Goal: Task Accomplishment & Management: Use online tool/utility

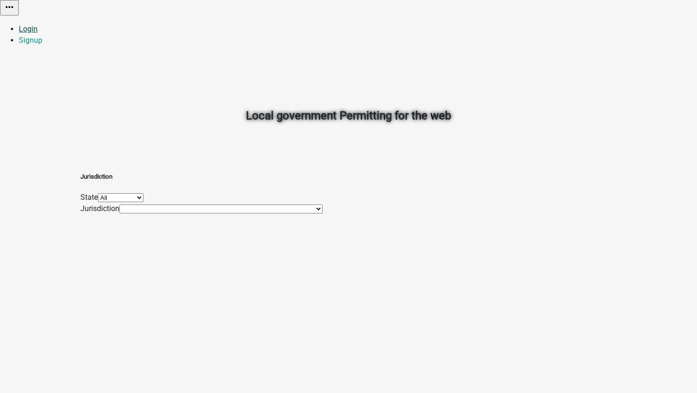
click at [38, 24] on link "Login" at bounding box center [28, 28] width 19 height 9
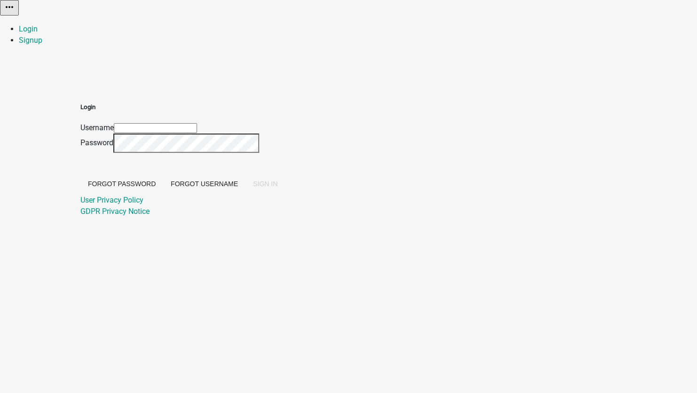
click at [197, 123] on input "Username" at bounding box center [155, 128] width 83 height 10
click at [197, 123] on input "[EMAIL_ADDRESS][DOMAIN_NAME]" at bounding box center [155, 128] width 83 height 10
type input "[EMAIL_ADDRESS][DOMAIN_NAME]"
click at [277, 188] on span "SIGN IN" at bounding box center [265, 184] width 24 height 8
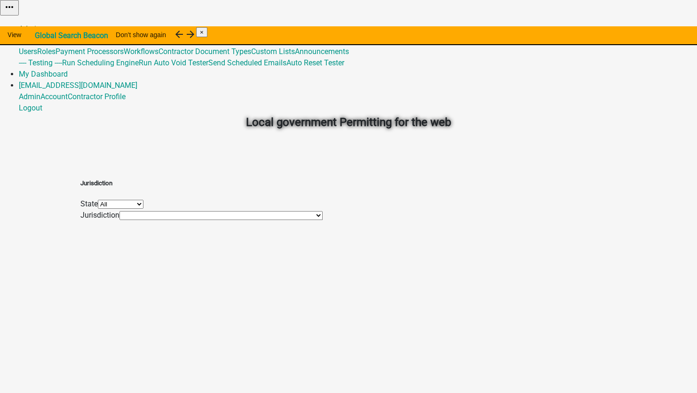
click at [40, 24] on link "Admin" at bounding box center [30, 28] width 22 height 9
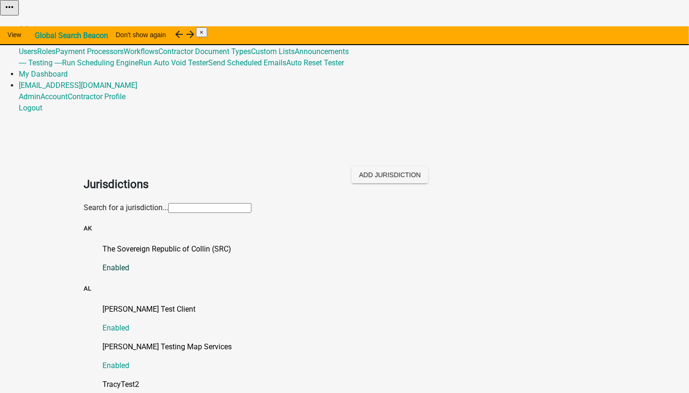
click at [151, 244] on p "The Sovereign Republic of Collin (SRC)" at bounding box center [354, 249] width 503 height 11
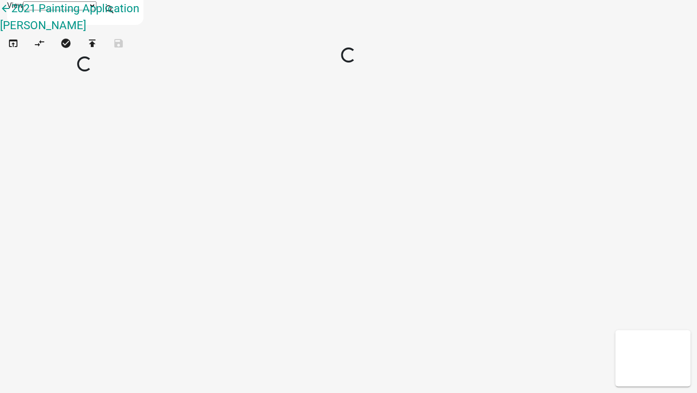
select select "1"
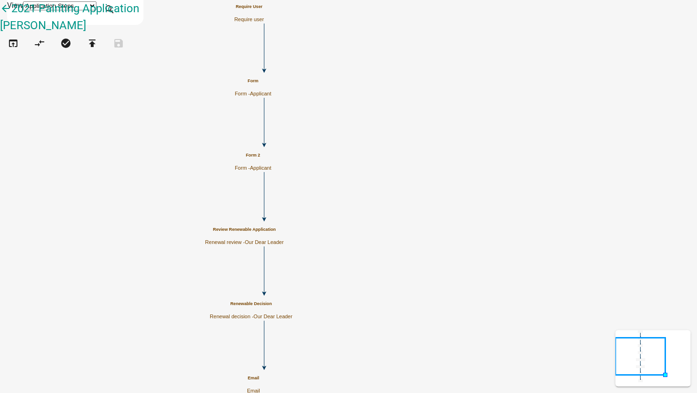
scroll to position [717, 0]
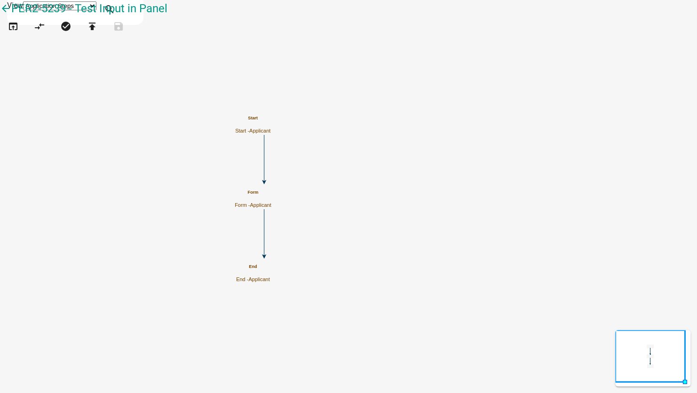
scroll to position [643, 0]
